Goal: Task Accomplishment & Management: Complete application form

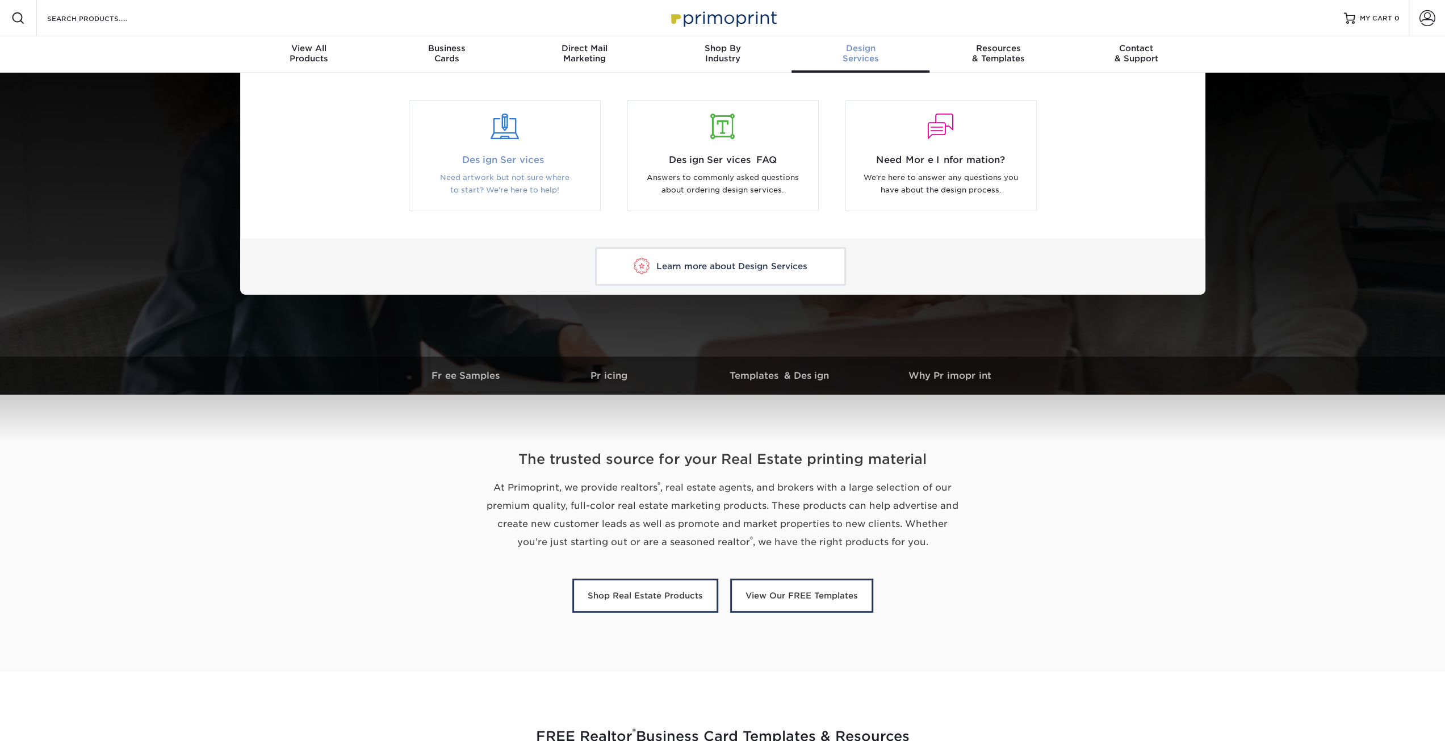
click at [516, 162] on span "Design Services" at bounding box center [505, 160] width 174 height 14
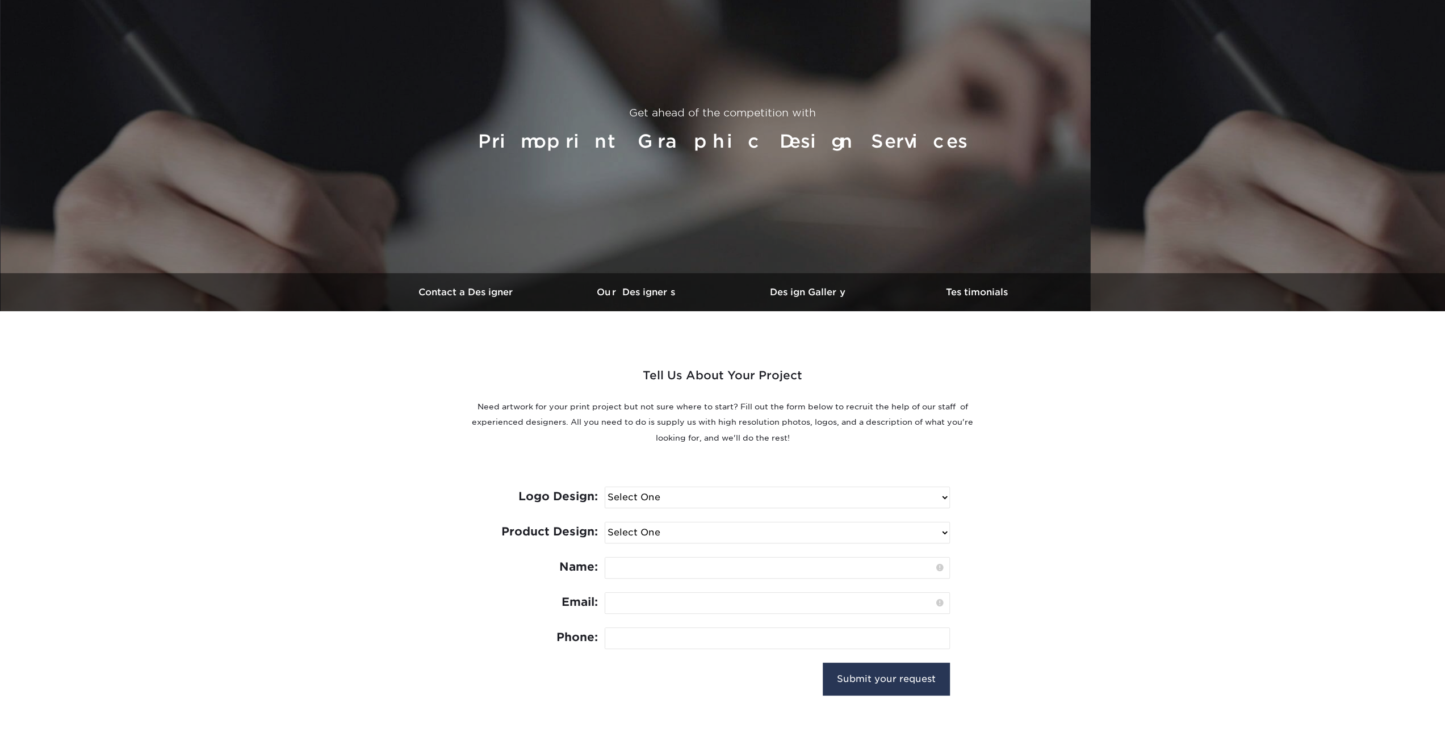
scroll to position [227, 0]
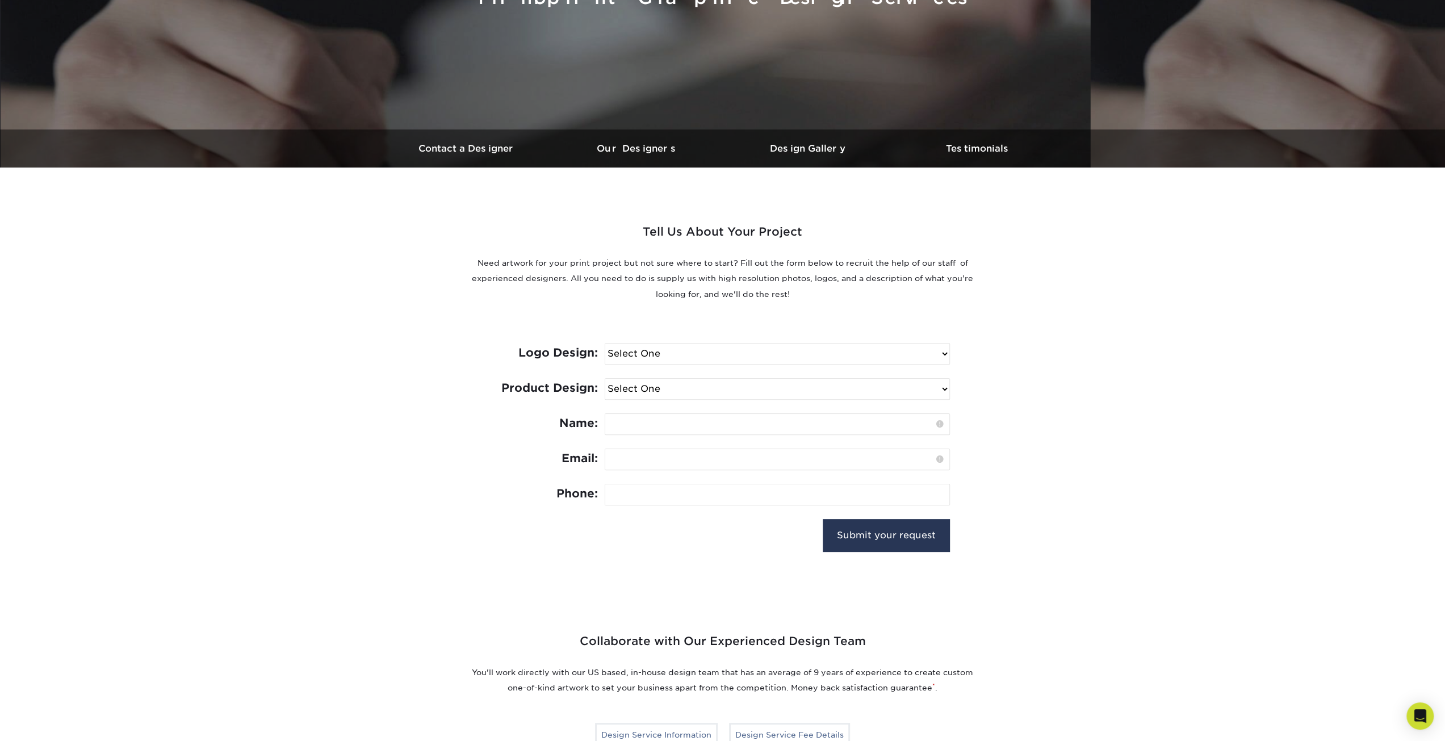
click at [775, 358] on select "Select One I need a logo design: $300 No thank you" at bounding box center [777, 354] width 344 height 20
select select "No Logo"
click at [605, 344] on select "Select One I need a logo design: $300 No thank you" at bounding box center [777, 354] width 344 height 20
click at [776, 390] on select "Select One Logo Design Only Design Edits Banner Design: $50.00 Bookmark Design:…" at bounding box center [777, 389] width 344 height 20
select select "Door Hangers - $100"
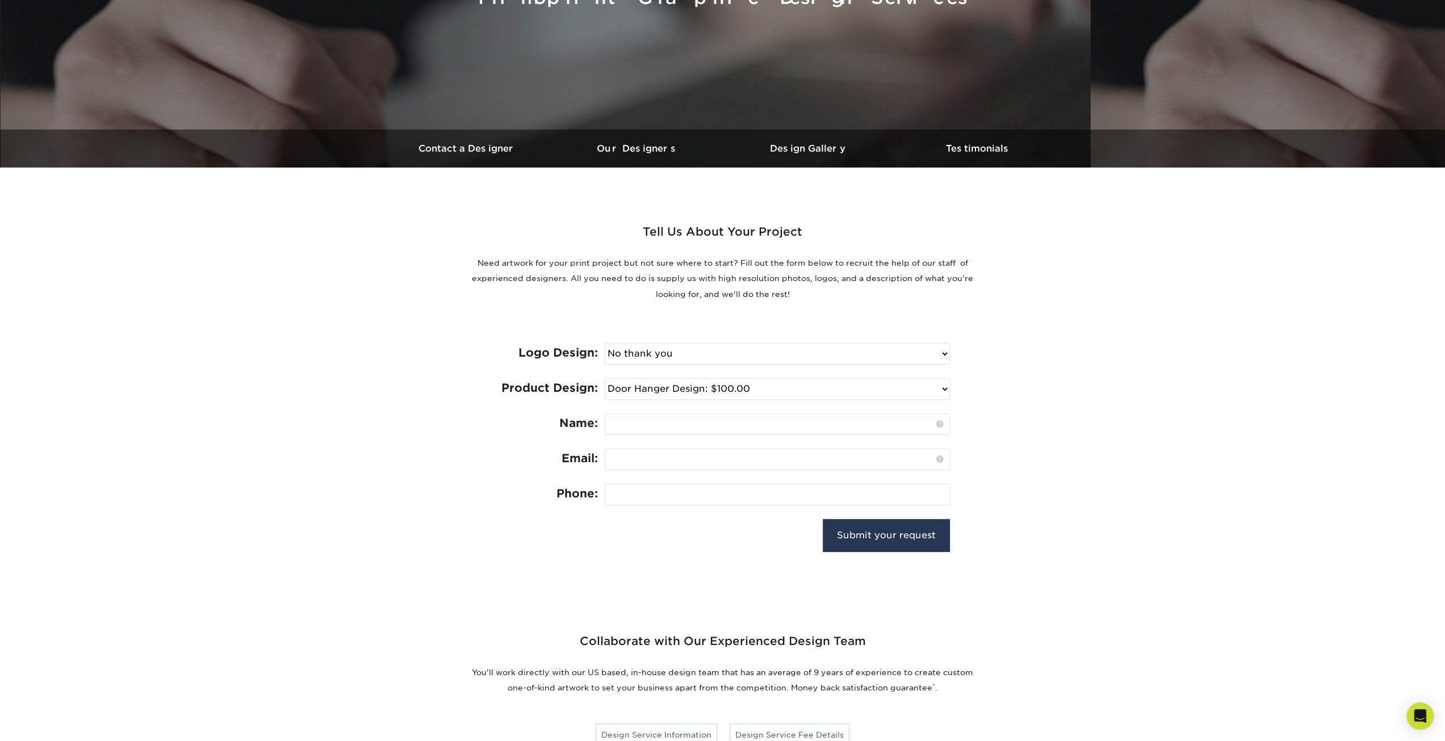
click at [605, 379] on select "Select One Logo Design Only Design Edits Banner Design: $50.00 Bookmark Design:…" at bounding box center [777, 389] width 344 height 20
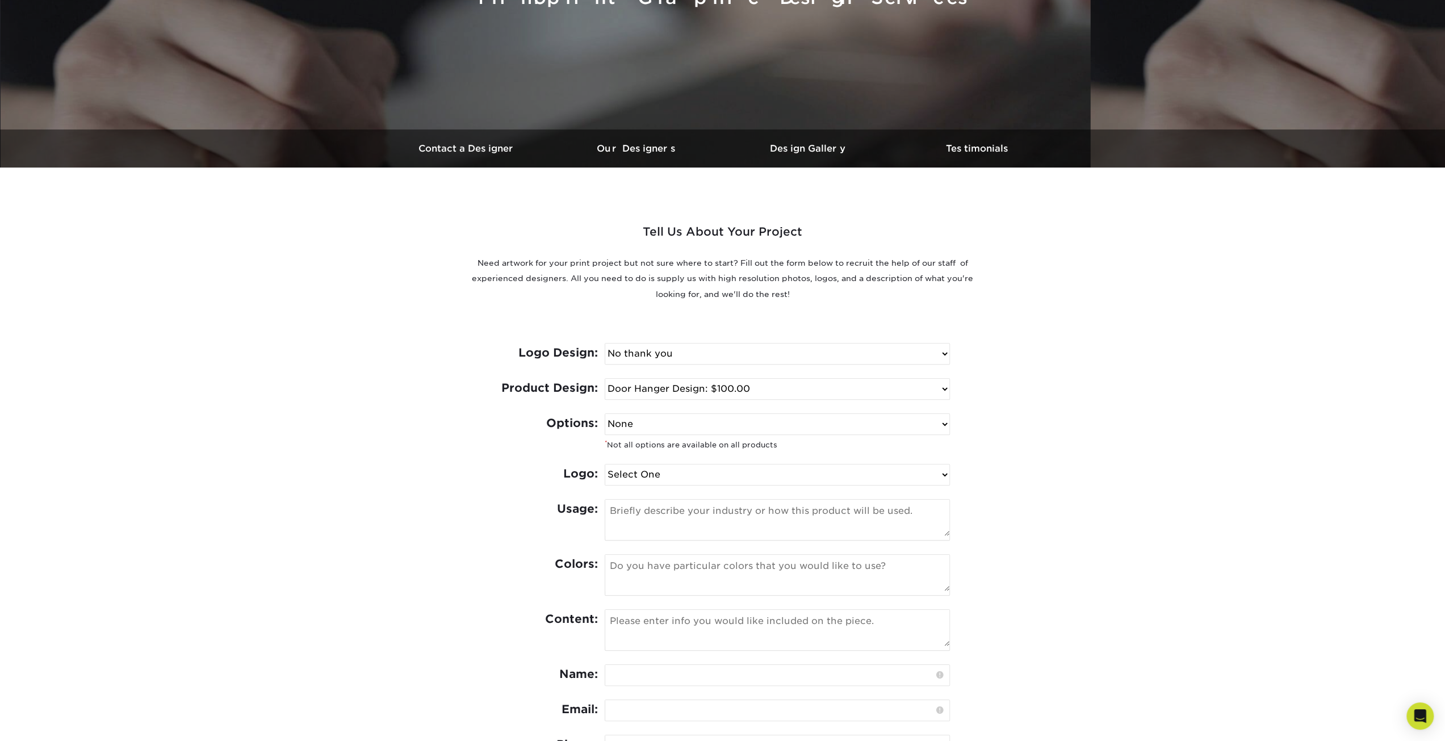
click at [742, 421] on select "None Spot UV Foil Spot UV & Foil" at bounding box center [777, 424] width 344 height 20
select select "Spot UV"
click at [605, 414] on select "None Spot UV Foil Spot UV & Foil" at bounding box center [777, 424] width 344 height 20
click at [760, 469] on select "Select One I can provide a logo in an .ai, .eps, or .pdf I have a logo but not …" at bounding box center [777, 474] width 344 height 20
select select "Has Logo"
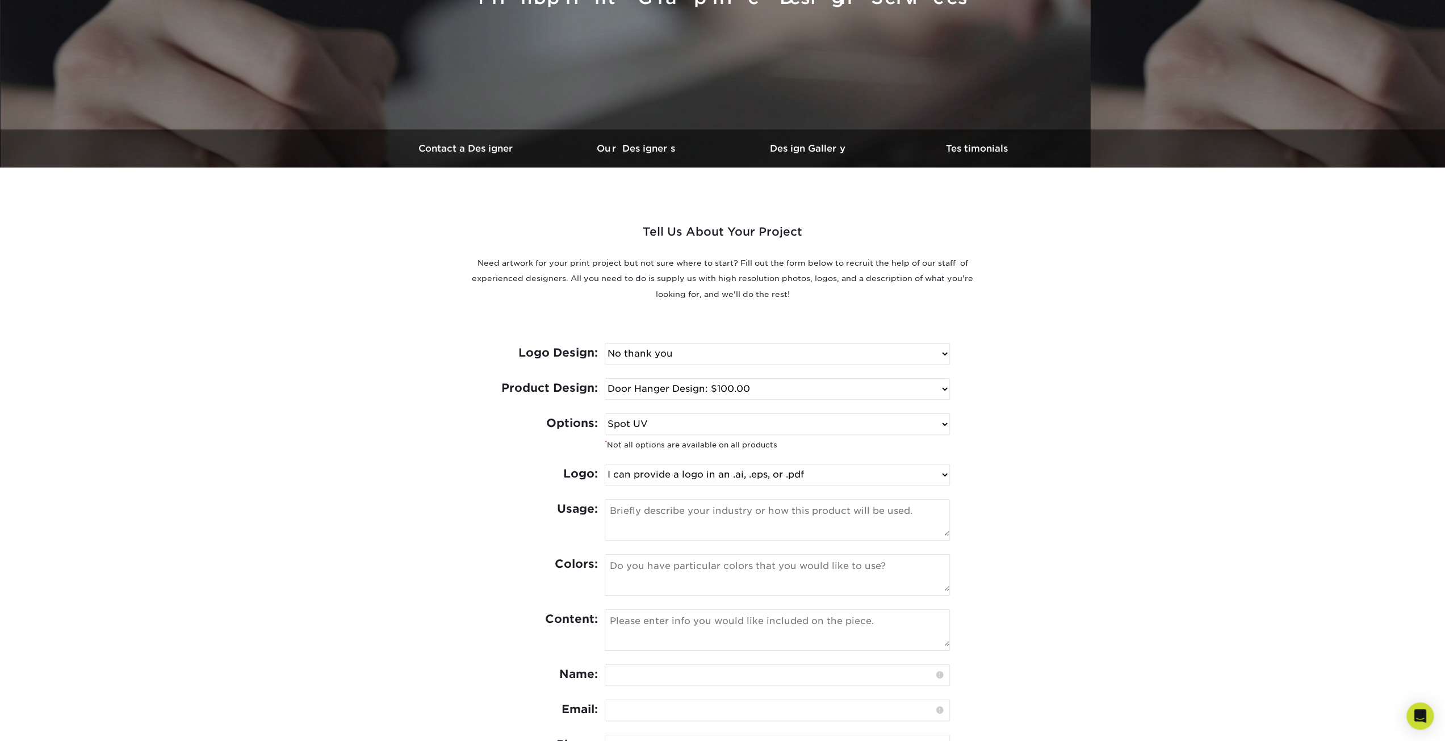
click at [605, 464] on select "Select One I can provide a logo in an .ai, .eps, or .pdf I have a logo but not …" at bounding box center [777, 474] width 344 height 20
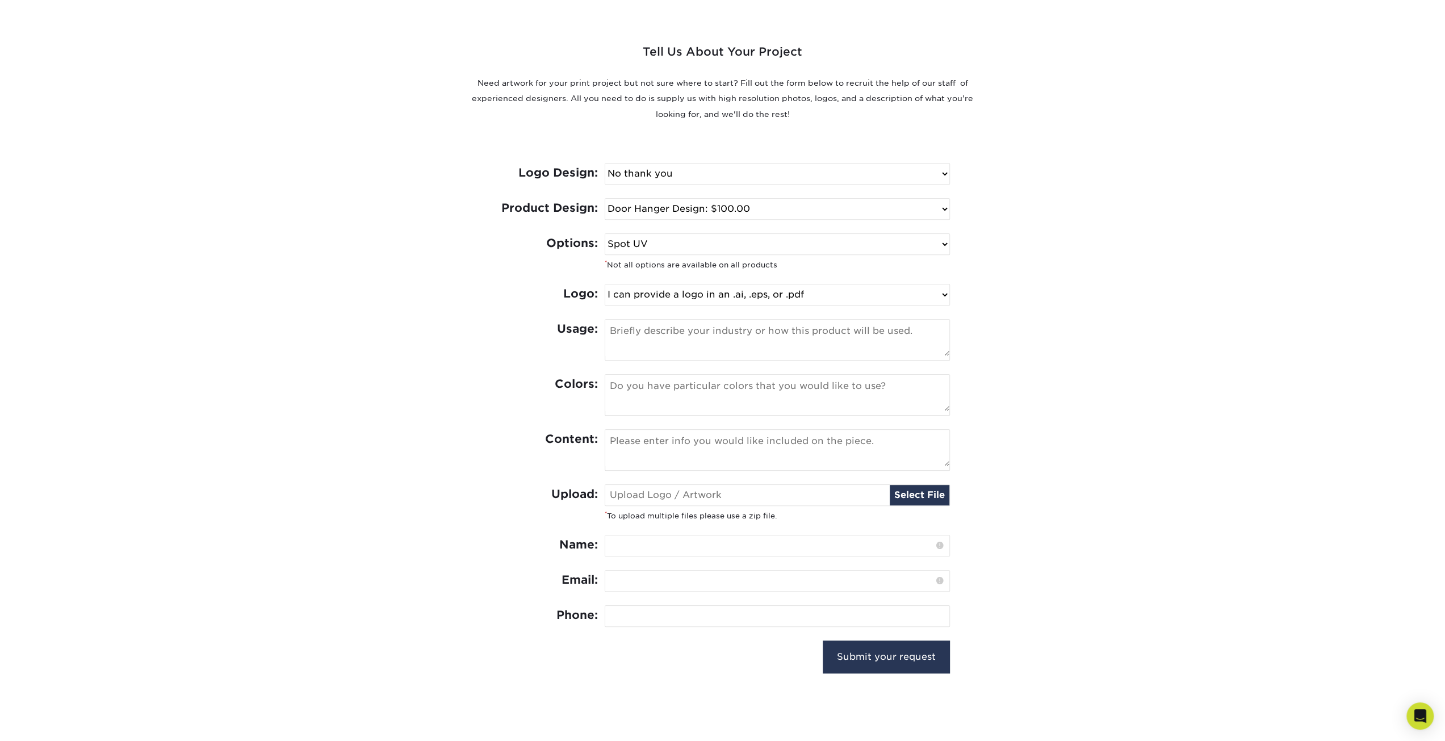
scroll to position [454, 0]
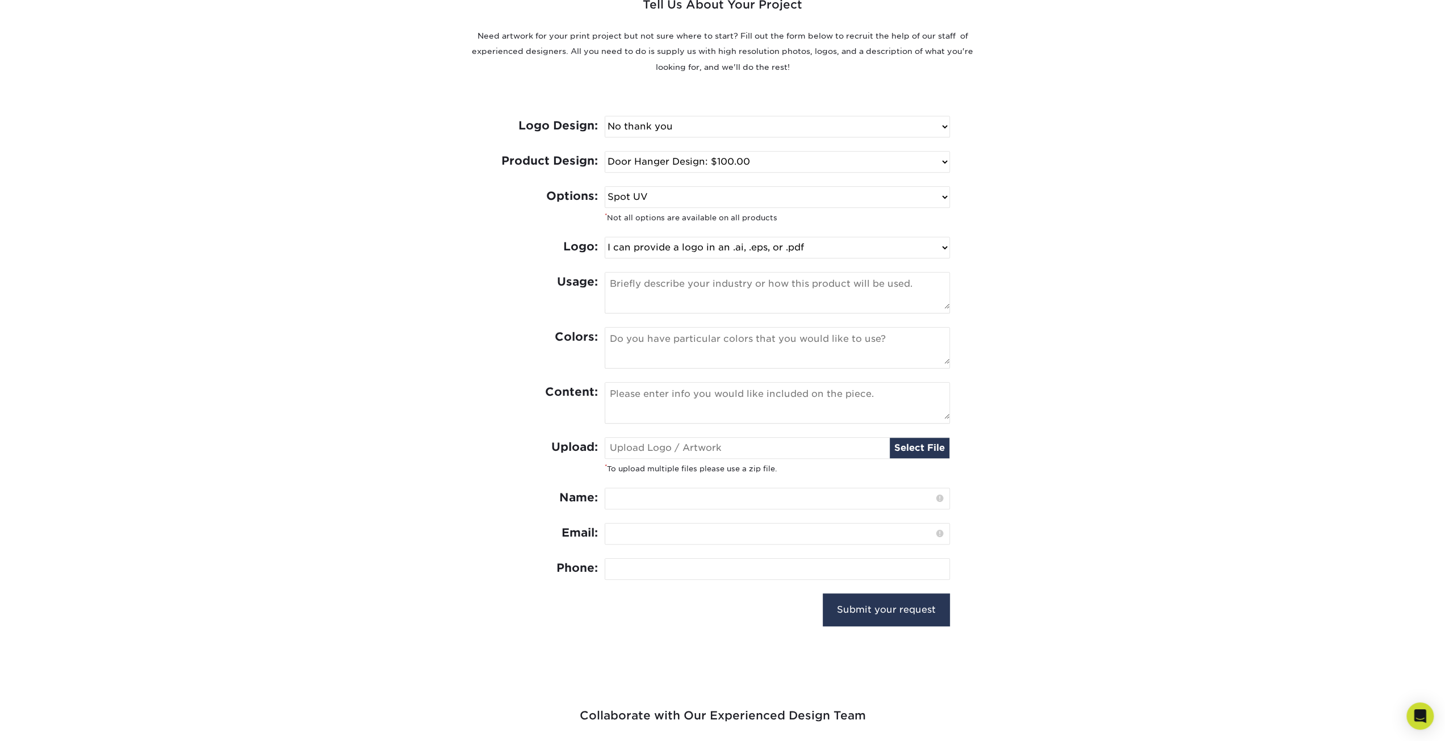
click at [758, 294] on textarea at bounding box center [777, 291] width 344 height 36
type textarea "Tree Removal- Want to create door hangers that offer free estimates and a disco…"
drag, startPoint x: 845, startPoint y: 359, endPoint x: 851, endPoint y: 354, distance: 7.6
click at [848, 357] on textarea at bounding box center [777, 346] width 344 height 36
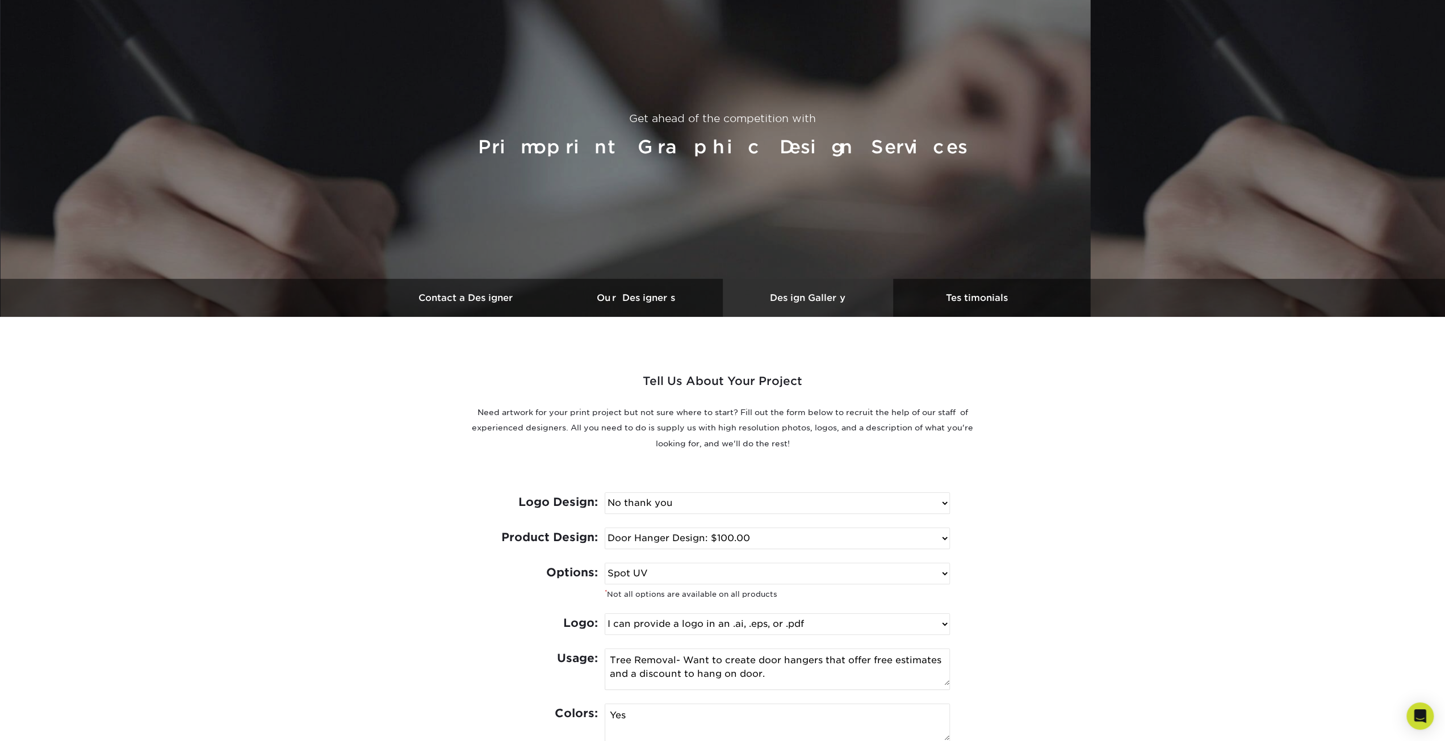
scroll to position [0, 0]
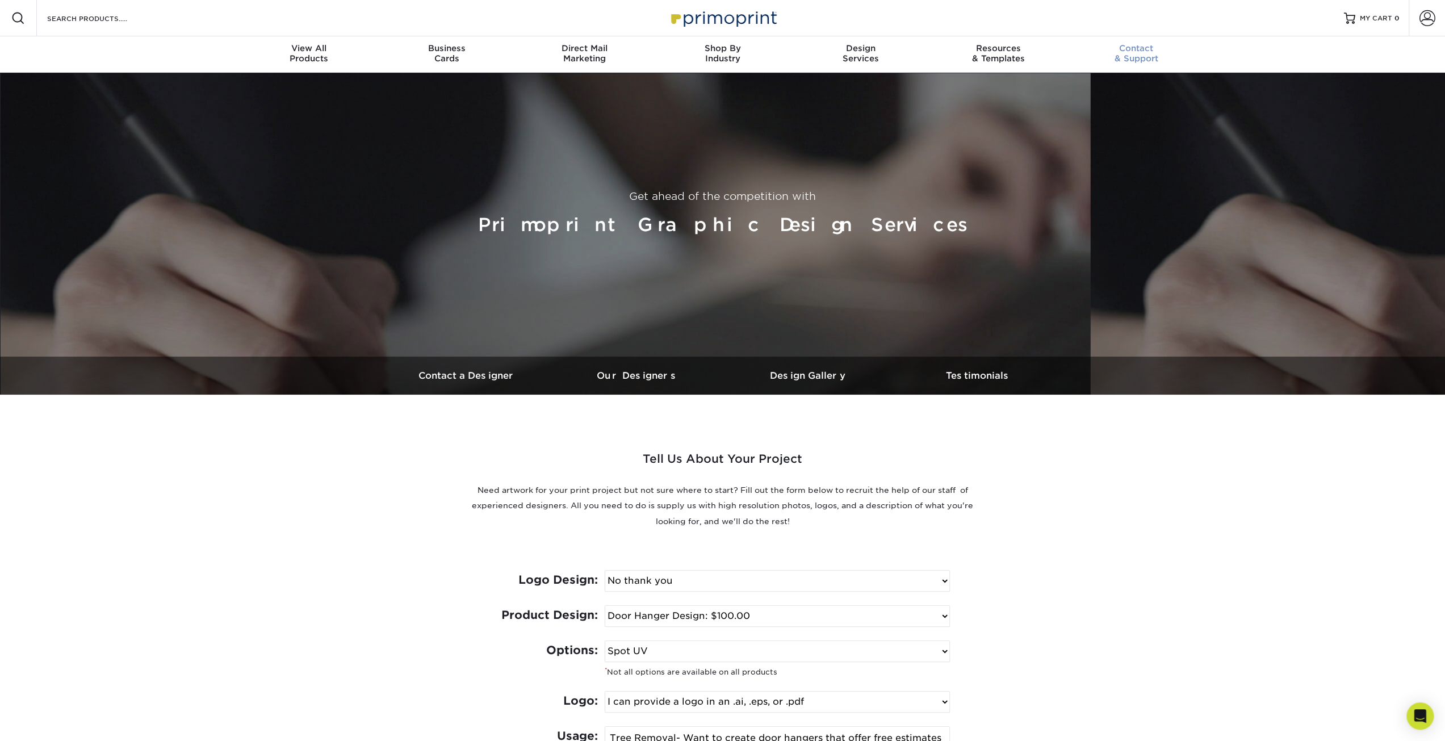
type textarea "Yes"
click at [1140, 57] on div "Contact & Support" at bounding box center [1136, 53] width 138 height 20
